Goal: Use online tool/utility: Use online tool/utility

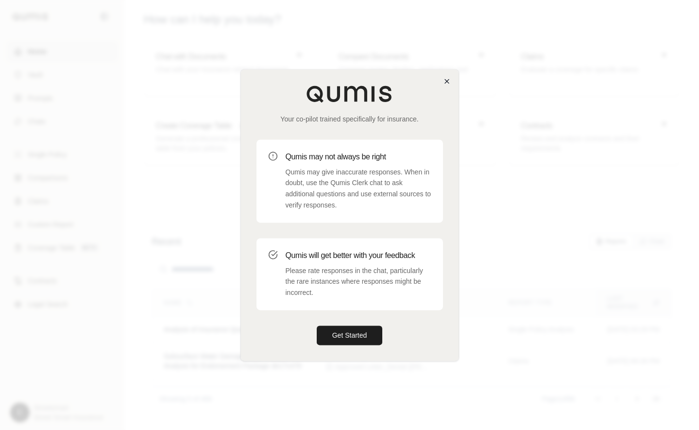
click at [448, 83] on icon "button" at bounding box center [447, 81] width 8 height 8
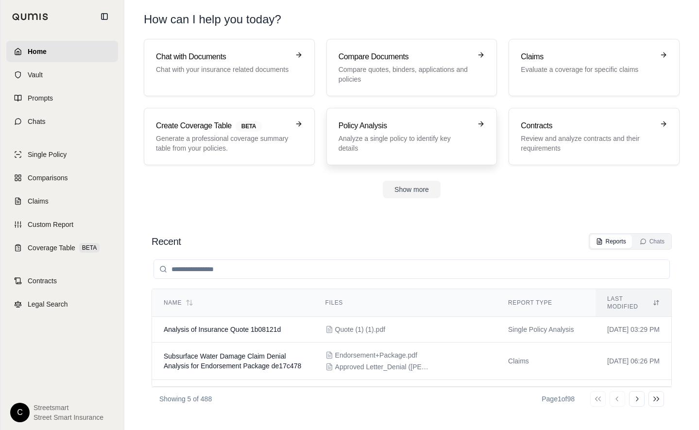
click at [447, 148] on p "Analyze a single policy to identify key details" at bounding box center [405, 143] width 133 height 19
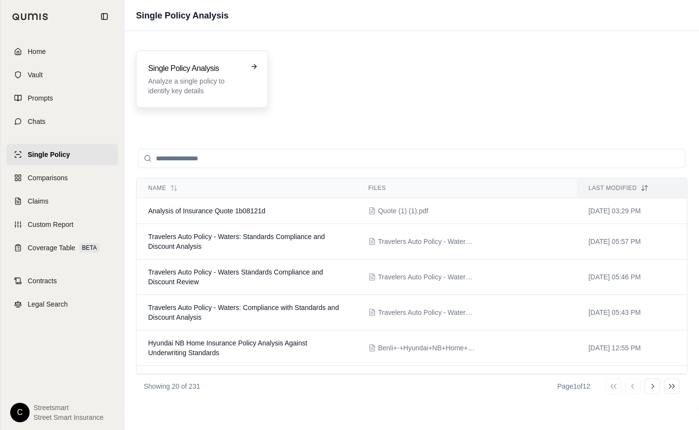
click at [194, 76] on div "Single Policy Analysis Analyze a single policy to identify key details" at bounding box center [195, 79] width 94 height 33
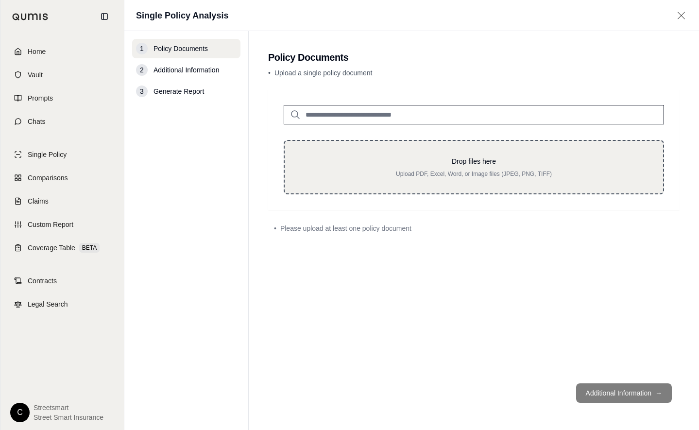
click at [387, 182] on div "Drop files here Upload PDF, Excel, Word, or Image files (JPEG, PNG, TIFF)" at bounding box center [474, 167] width 380 height 54
type input "**********"
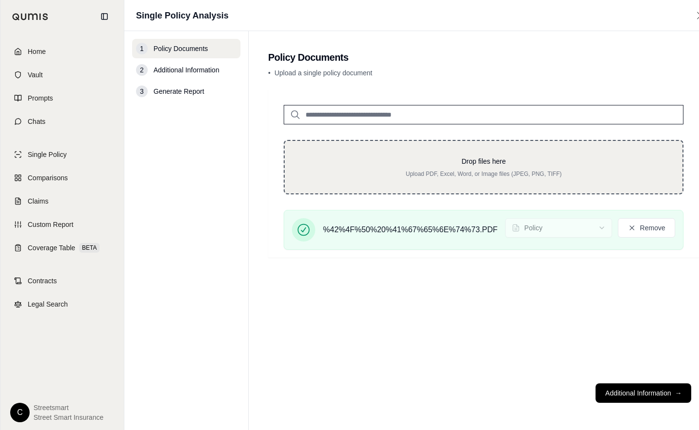
click at [485, 174] on p "Upload PDF, Excel, Word, or Image files (JPEG, PNG, TIFF)" at bounding box center [483, 174] width 367 height 8
type input "**********"
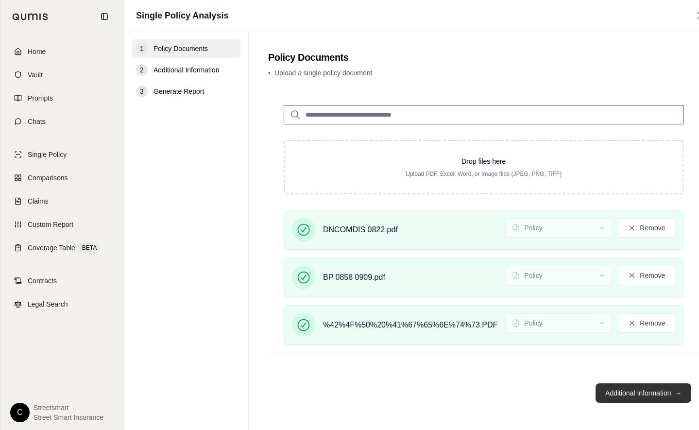
click at [644, 392] on button "Additional Information →" at bounding box center [644, 392] width 96 height 19
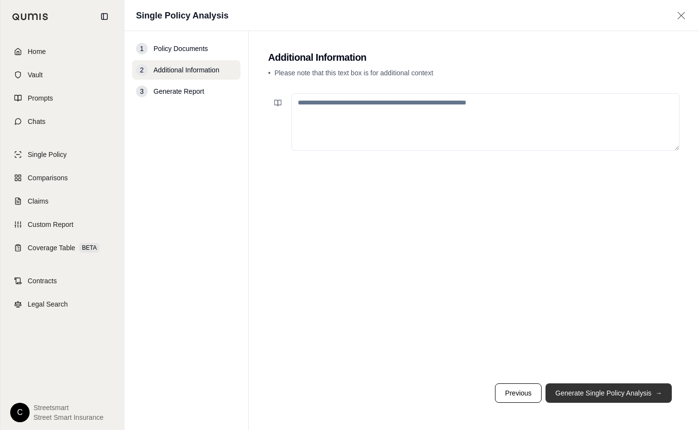
click at [620, 387] on button "Generate Single Policy Analysis →" at bounding box center [609, 392] width 126 height 19
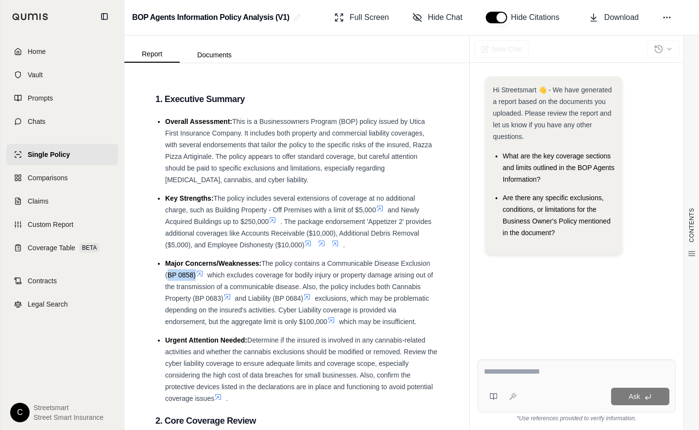
drag, startPoint x: 194, startPoint y: 276, endPoint x: 161, endPoint y: 276, distance: 33.5
click at [161, 276] on ul "Overall Assessment: This is a Businessowners Program (BOP) policy issued by Uti…" at bounding box center [296, 260] width 283 height 289
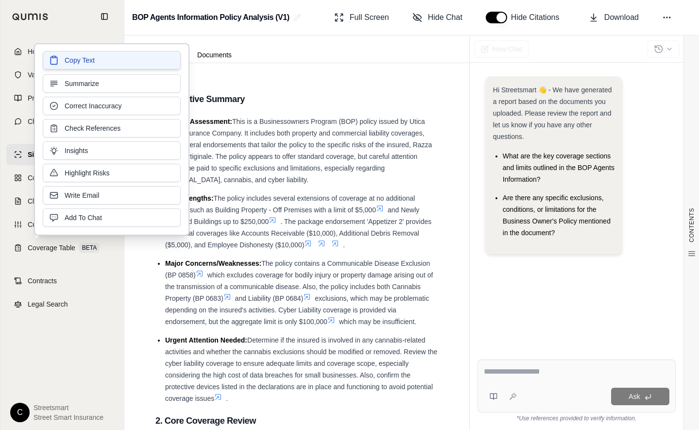
click at [73, 63] on span "Copy Text" at bounding box center [80, 60] width 30 height 10
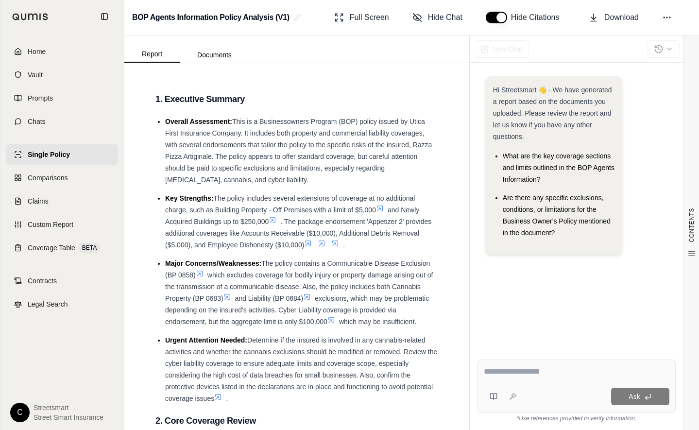
click at [530, 373] on textarea at bounding box center [577, 372] width 186 height 12
click at [190, 277] on span "The policy contains a Communicable Disease Exclusion (BP 0858)" at bounding box center [297, 268] width 265 height 19
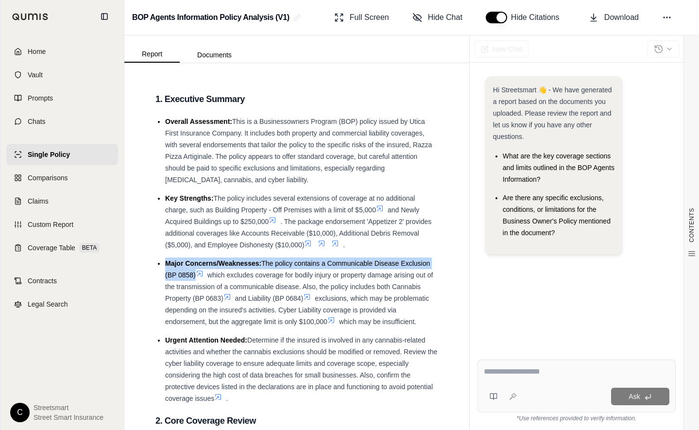
click at [190, 277] on span "The policy contains a Communicable Disease Exclusion (BP 0858)" at bounding box center [297, 268] width 265 height 19
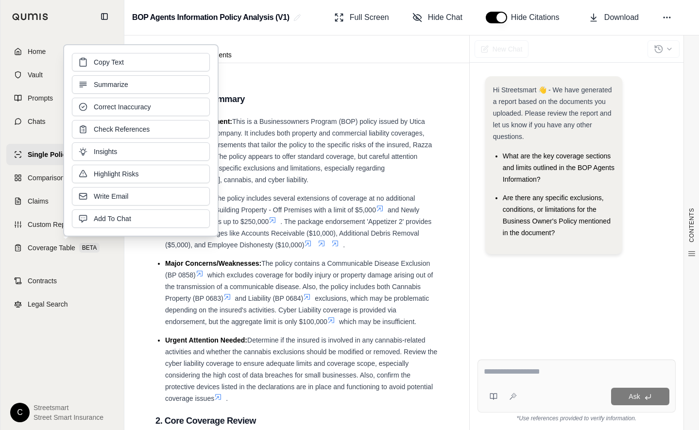
click at [190, 277] on span "The policy contains a Communicable Disease Exclusion (BP 0858)" at bounding box center [297, 268] width 265 height 19
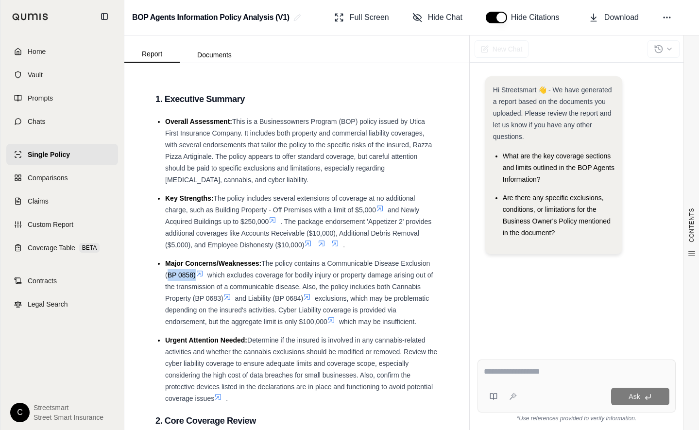
drag, startPoint x: 194, startPoint y: 274, endPoint x: 161, endPoint y: 274, distance: 33.0
click at [161, 274] on ul "Overall Assessment: This is a Businessowners Program (BOP) policy issued by Uti…" at bounding box center [296, 260] width 283 height 289
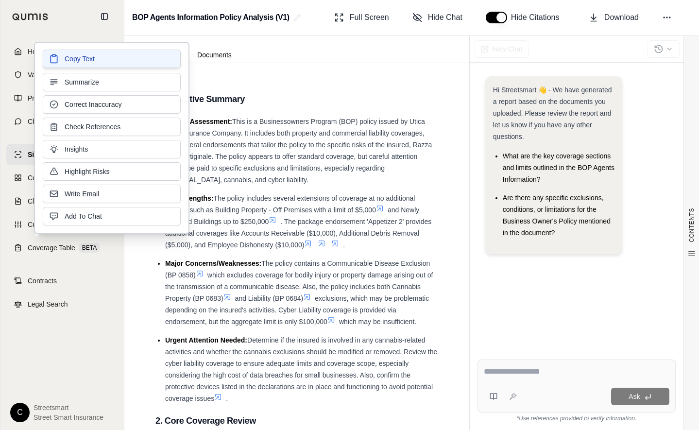
click at [68, 65] on button "Copy Text" at bounding box center [112, 59] width 138 height 18
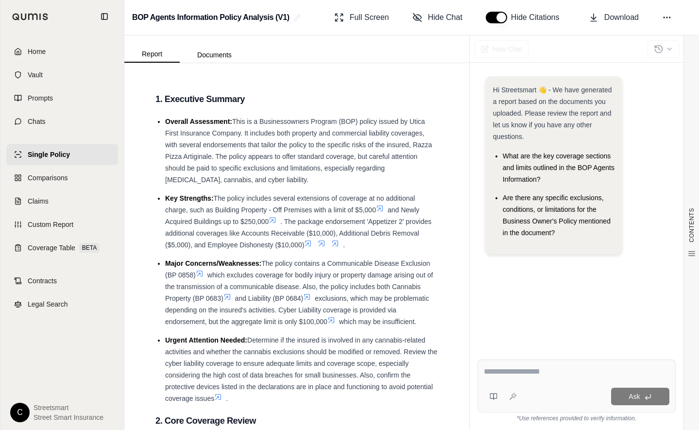
click at [499, 375] on textarea at bounding box center [577, 372] width 186 height 12
paste textarea "*"
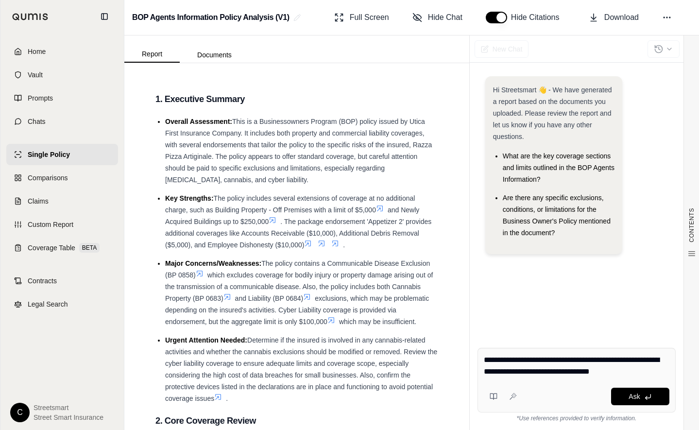
type textarea "**********"
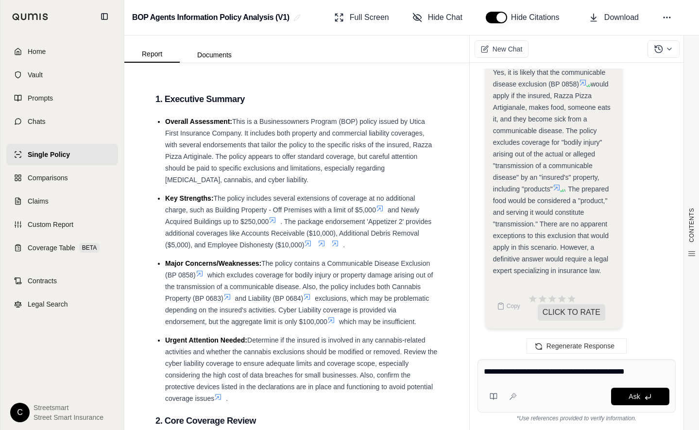
type textarea "**********"
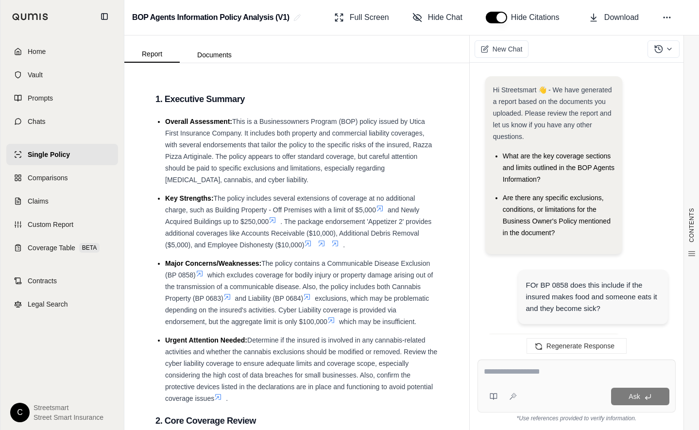
scroll to position [2782, 0]
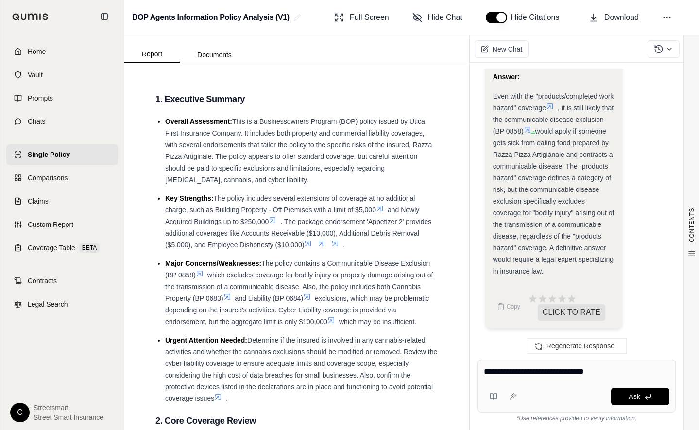
type textarea "**********"
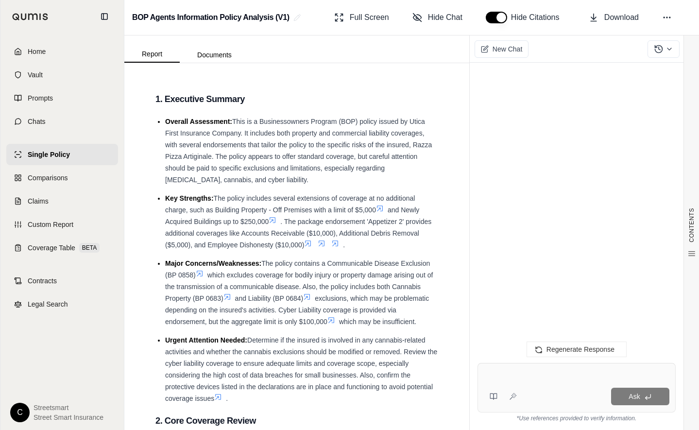
scroll to position [3580, 0]
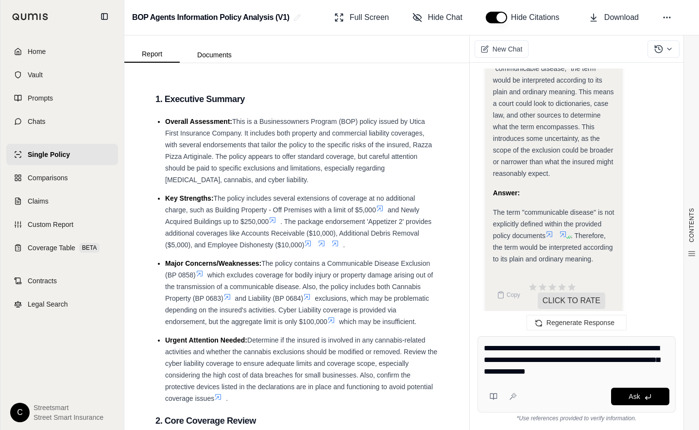
type textarea "**********"
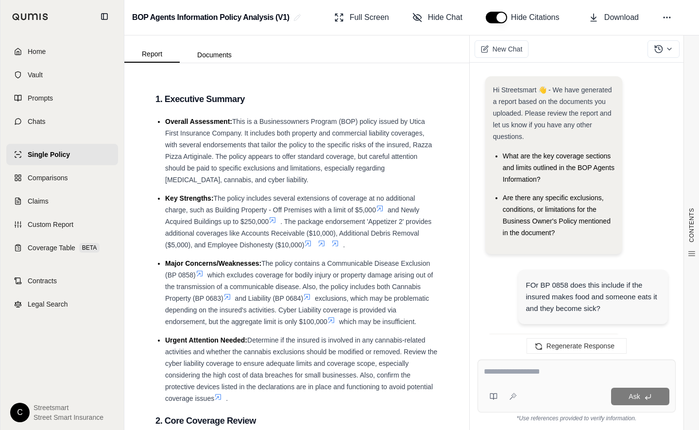
scroll to position [4882, 0]
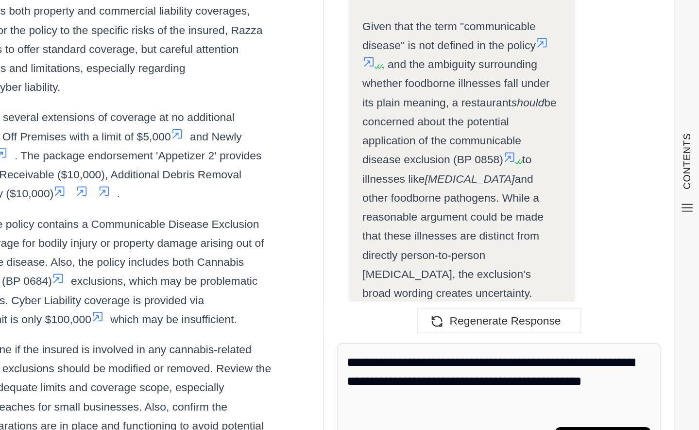
type textarea "**********"
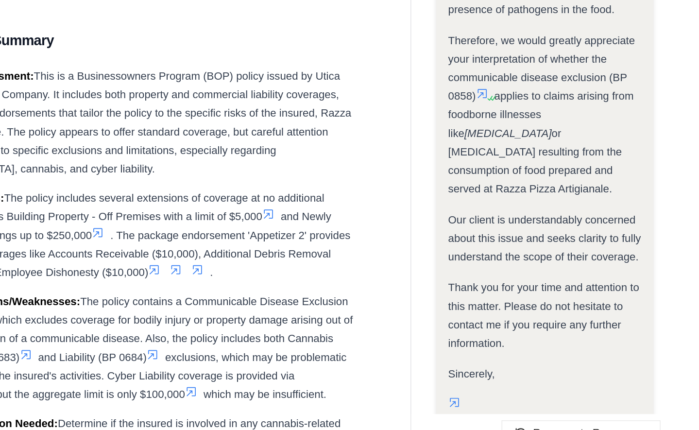
scroll to position [6981, 0]
click at [493, 306] on span "Sincerely," at bounding box center [507, 310] width 29 height 8
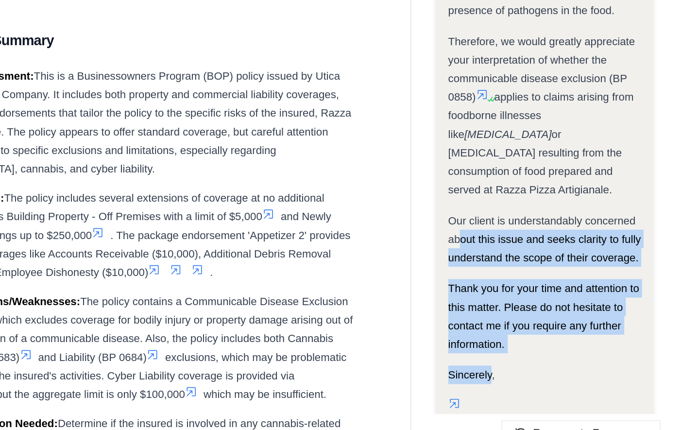
drag, startPoint x: 309, startPoint y: 153, endPoint x: 289, endPoint y: 72, distance: 83.2
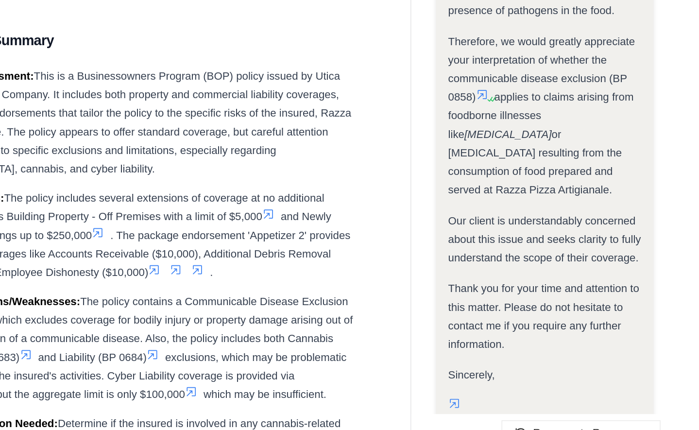
click at [493, 251] on span "Thank you for your time and attention to this matter. Please do not hesitate to…" at bounding box center [553, 272] width 120 height 43
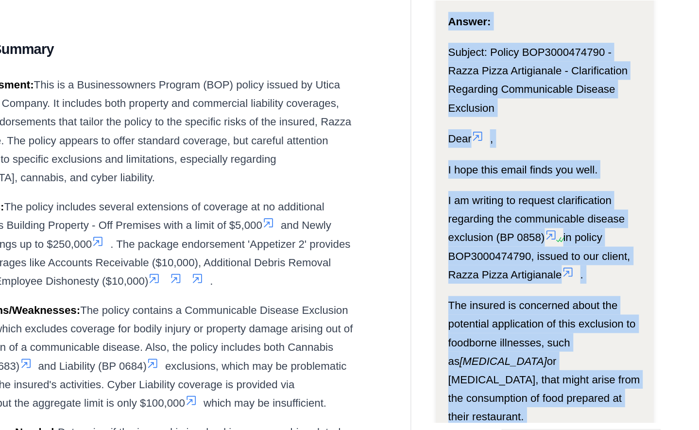
scroll to position [6497, 0]
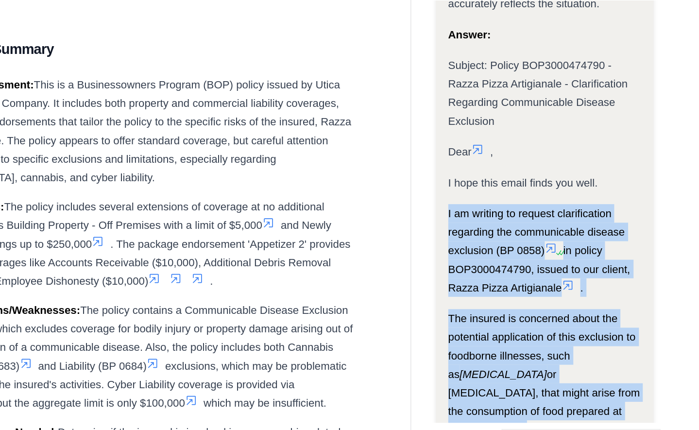
drag, startPoint x: 311, startPoint y: 153, endPoint x: 277, endPoint y: 77, distance: 82.6
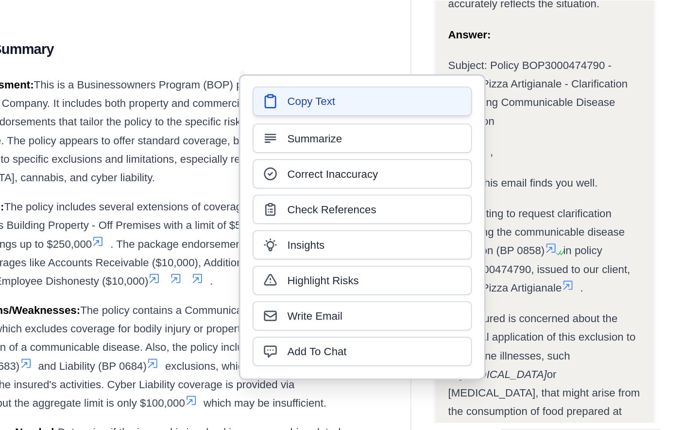
click at [370, 123] on button "Copy Text" at bounding box center [439, 132] width 138 height 18
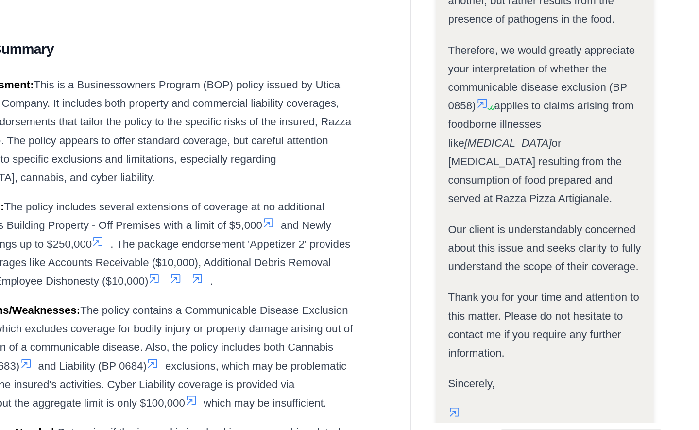
scroll to position [6972, 0]
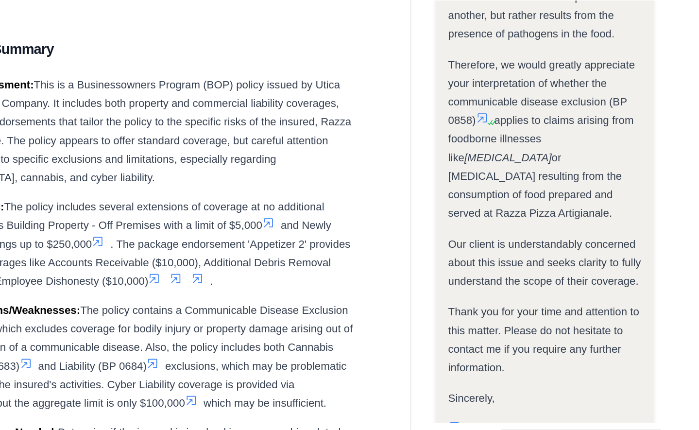
click at [507, 393] on span "Copy" at bounding box center [514, 397] width 14 height 8
click at [497, 393] on icon at bounding box center [501, 397] width 8 height 8
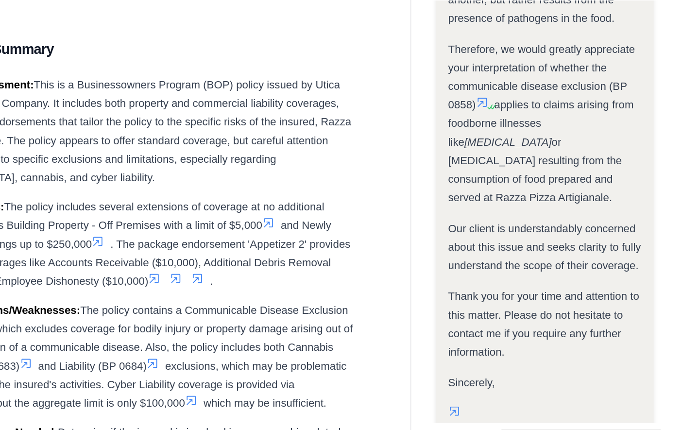
scroll to position [6981, 0]
click at [557, 375] on icon at bounding box center [562, 380] width 11 height 11
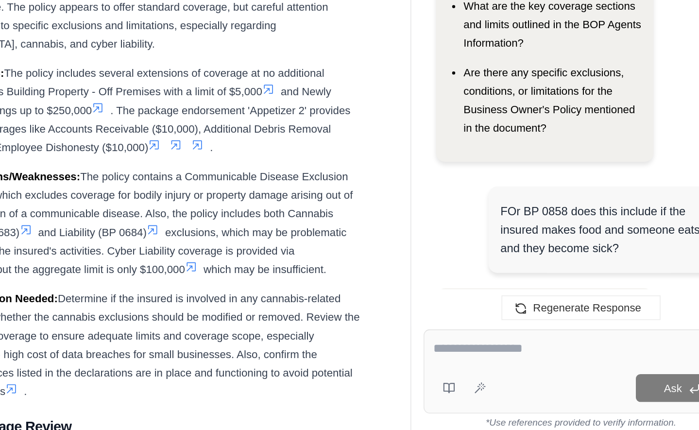
scroll to position [7061, 0]
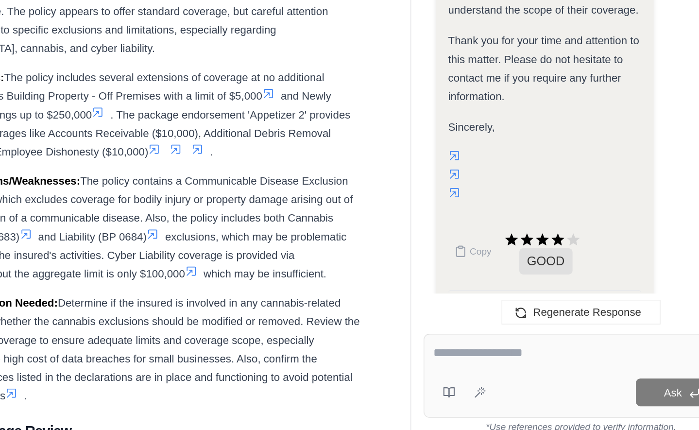
type textarea "**********"
click at [589, 389] on button "Submit" at bounding box center [602, 396] width 26 height 14
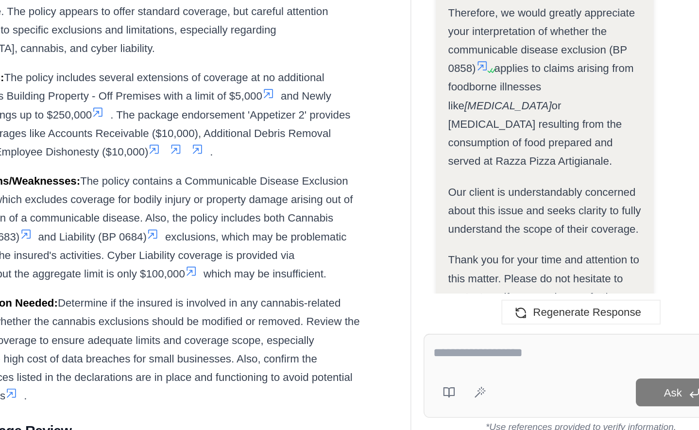
scroll to position [6919, 0]
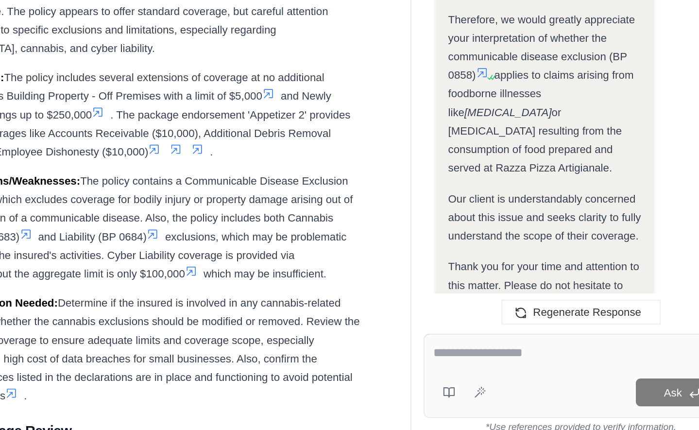
drag, startPoint x: 320, startPoint y: 110, endPoint x: 320, endPoint y: 125, distance: 15.1
click at [493, 313] on span "Thank you for your time and attention to this matter. Please do not hesitate to…" at bounding box center [553, 334] width 120 height 43
drag, startPoint x: 319, startPoint y: 131, endPoint x: 298, endPoint y: 89, distance: 47.1
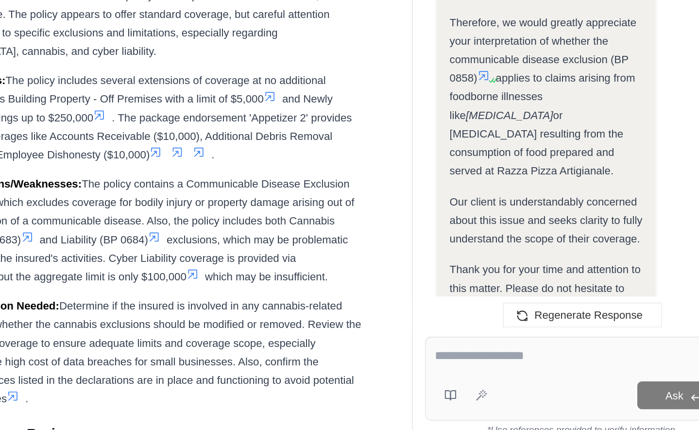
click at [493, 311] on div "Thank you for your time and attention to this matter. Please do not hesitate to…" at bounding box center [553, 334] width 121 height 47
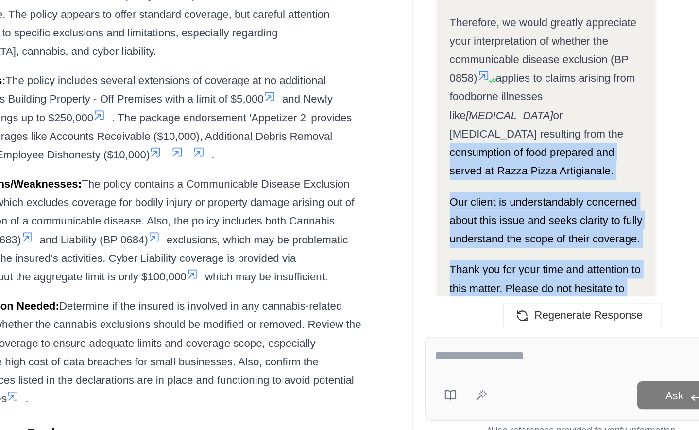
drag, startPoint x: 331, startPoint y: 124, endPoint x: 292, endPoint y: 14, distance: 116.9
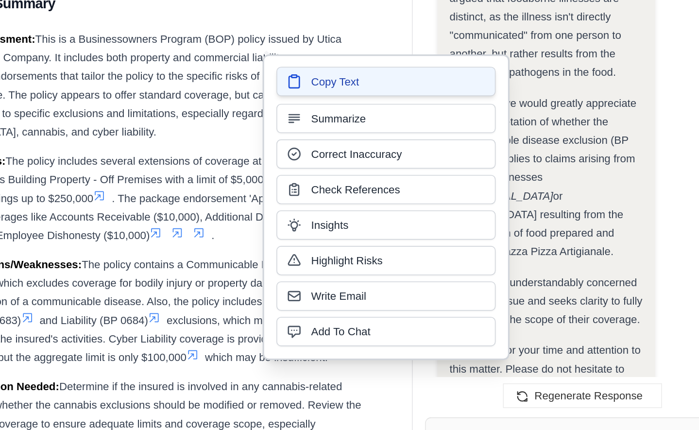
click at [384, 139] on button "Copy Text" at bounding box center [453, 148] width 138 height 18
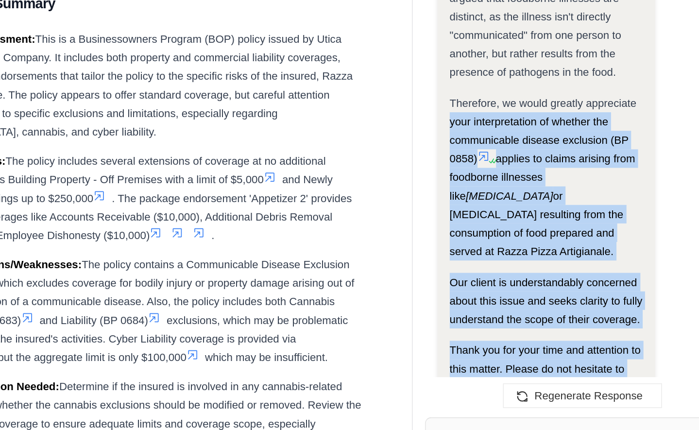
drag, startPoint x: 311, startPoint y: 196, endPoint x: 283, endPoint y: 0, distance: 197.7
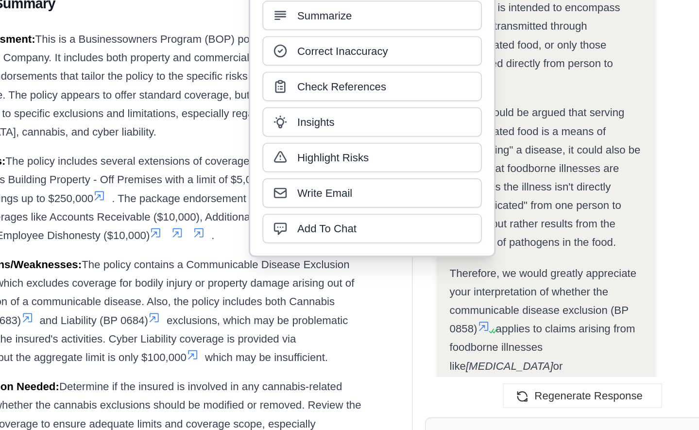
click at [493, 164] on span "While it could be argued that serving contaminated food is a means of "transmit…" at bounding box center [553, 208] width 120 height 89
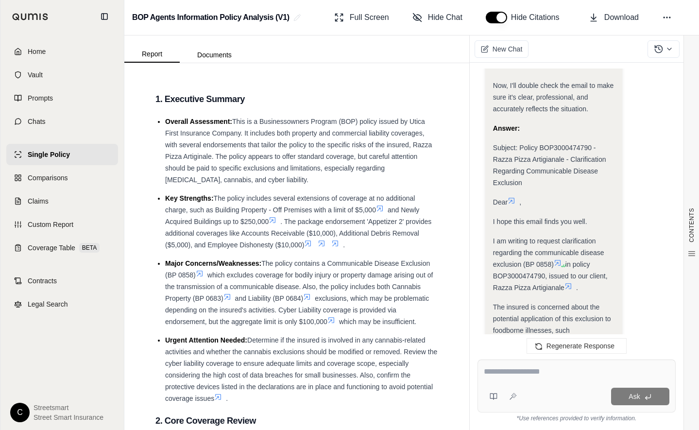
scroll to position [6464, 0]
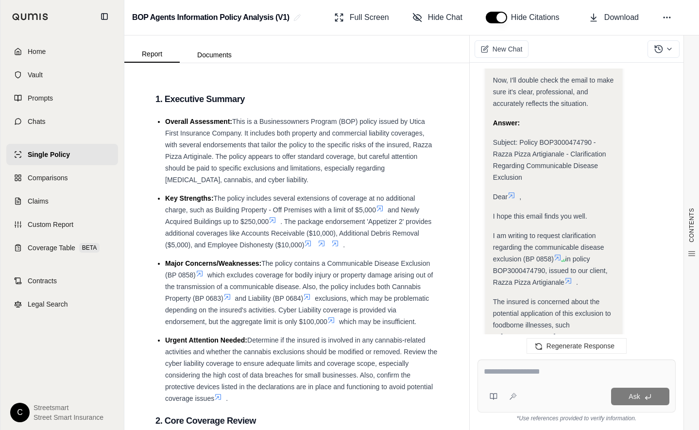
click at [495, 212] on span "I hope this email finds you well." at bounding box center [540, 216] width 94 height 8
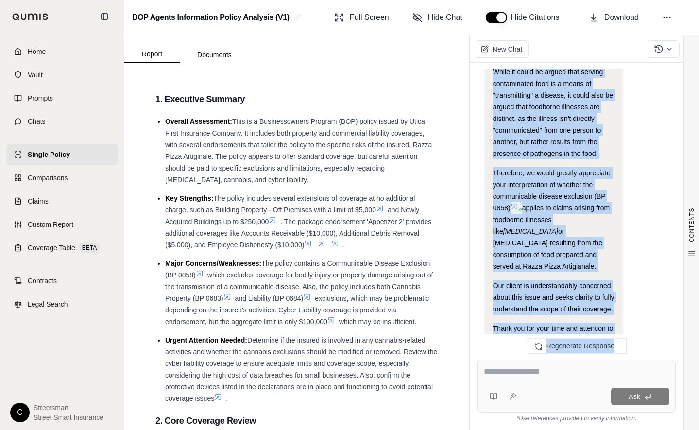
scroll to position [6908, 0]
drag, startPoint x: 495, startPoint y: 156, endPoint x: 526, endPoint y: 304, distance: 150.5
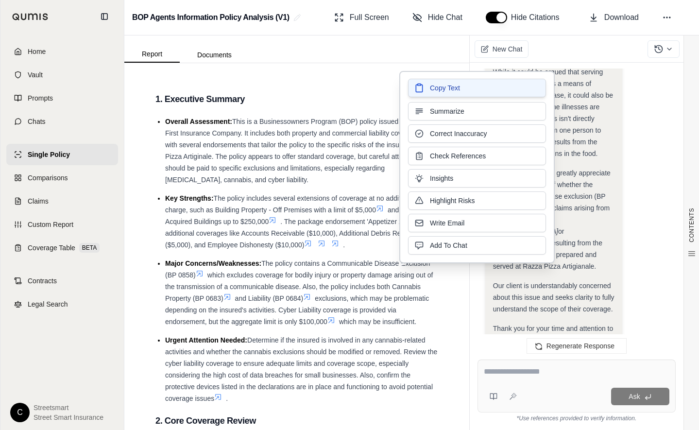
click at [487, 89] on button "Copy Text" at bounding box center [477, 88] width 138 height 18
